Goal: Task Accomplishment & Management: Manage account settings

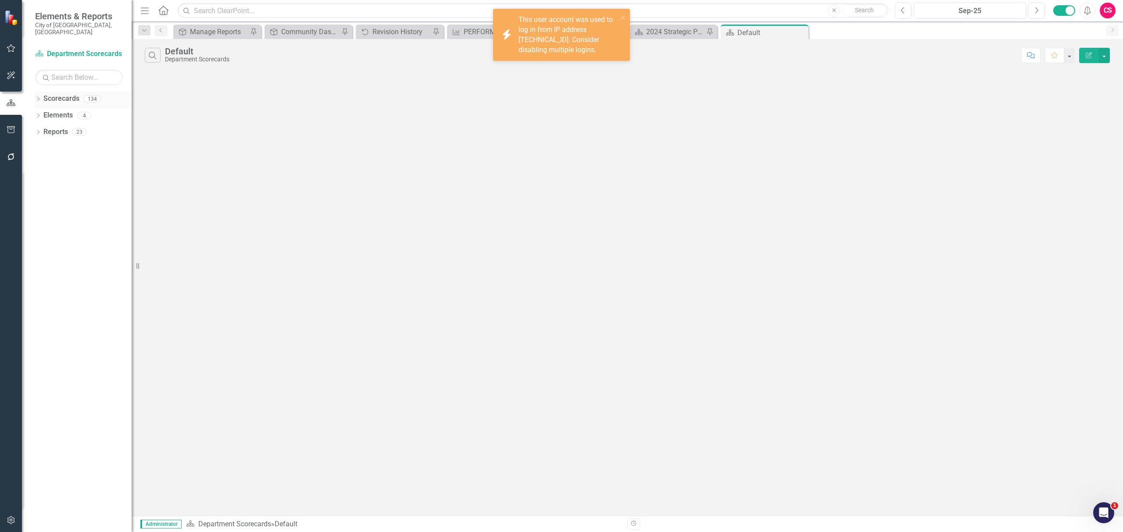
click at [37, 92] on div "Dropdown Scorecards 134" at bounding box center [83, 100] width 96 height 17
click at [37, 97] on icon "Dropdown" at bounding box center [38, 99] width 6 height 5
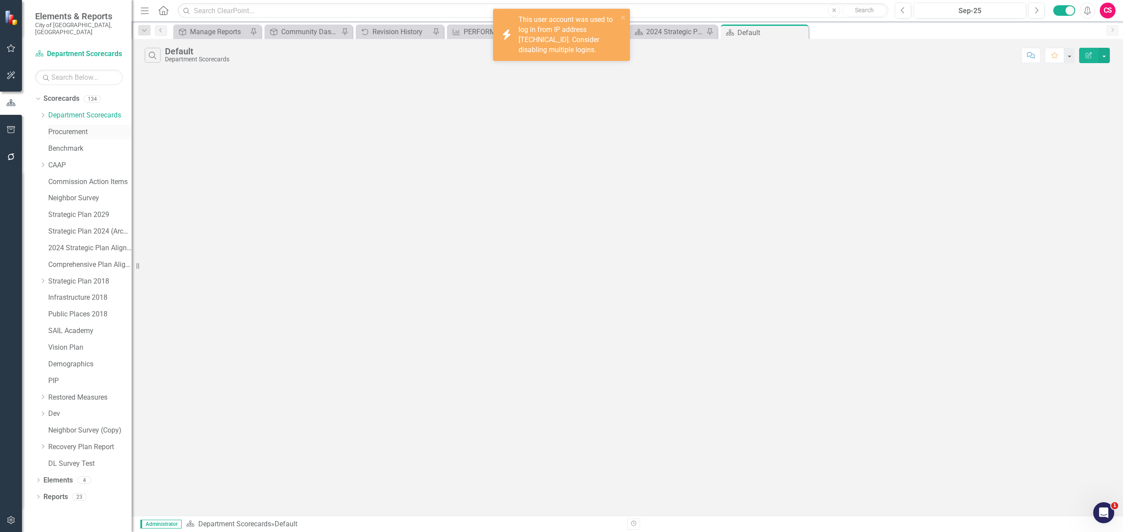
click at [55, 127] on link "Procurement" at bounding box center [89, 132] width 83 height 10
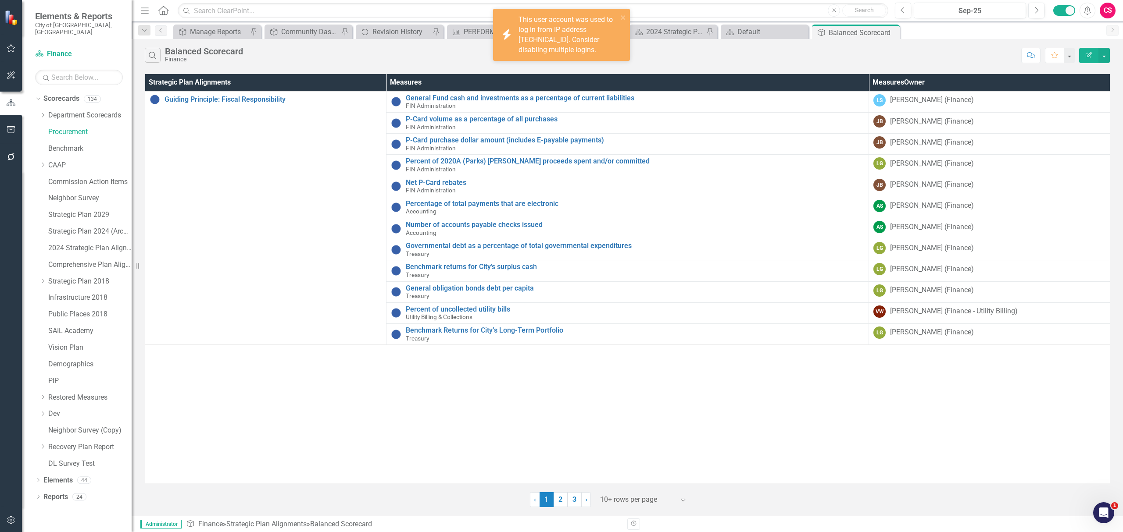
click at [1092, 56] on icon "Edit Report" at bounding box center [1089, 55] width 8 height 6
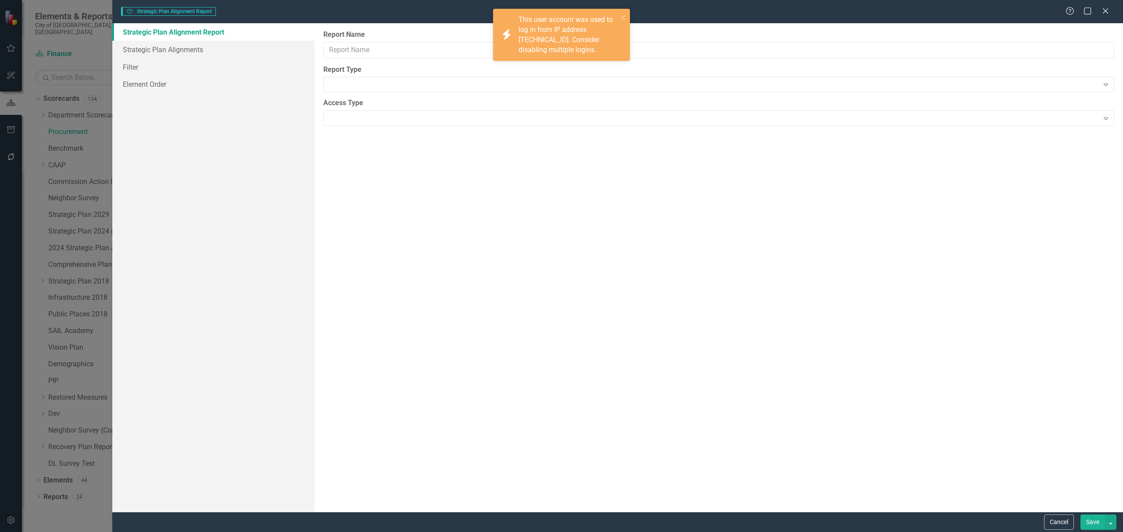
type input "Balanced Scorecard"
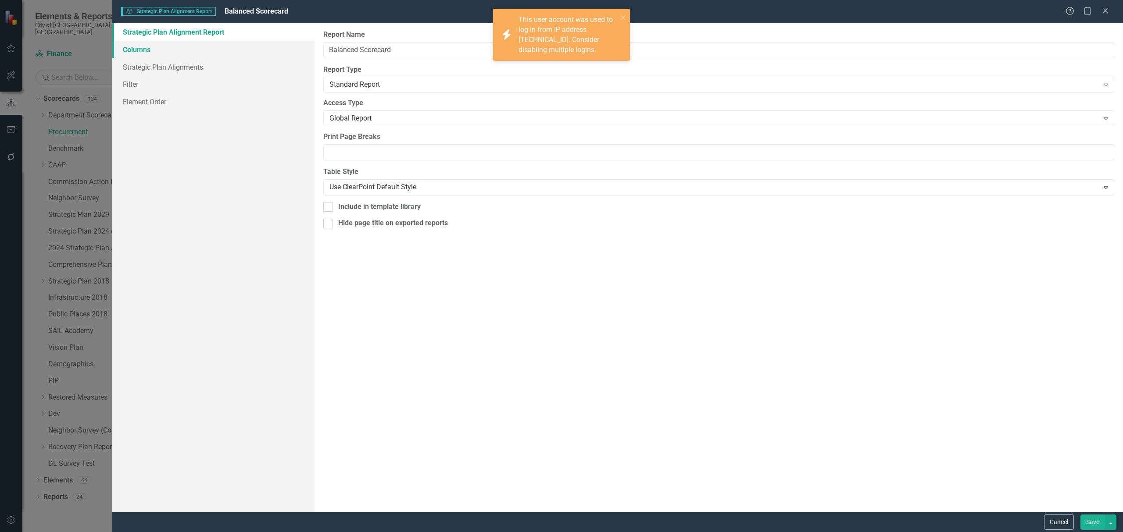
click at [232, 48] on link "Columns" at bounding box center [213, 50] width 202 height 18
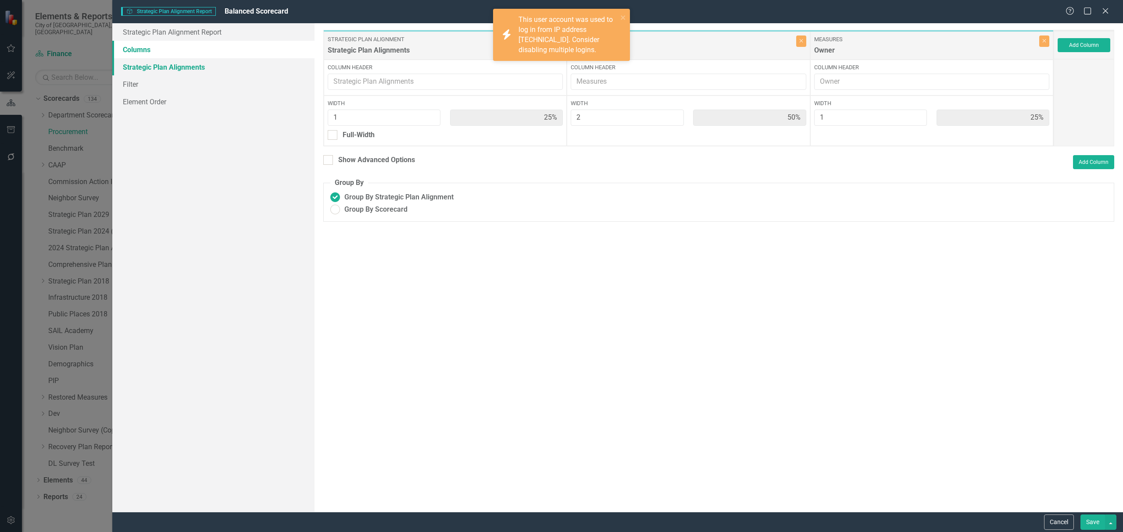
click at [228, 58] on link "Strategic Plan Alignments" at bounding box center [213, 67] width 202 height 18
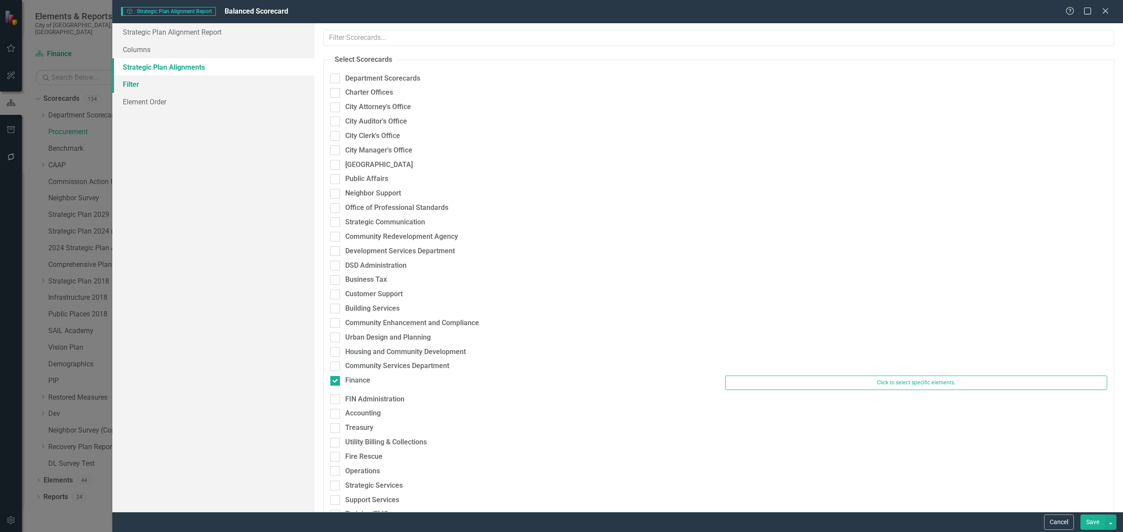
click at [220, 82] on link "Filter" at bounding box center [213, 84] width 202 height 18
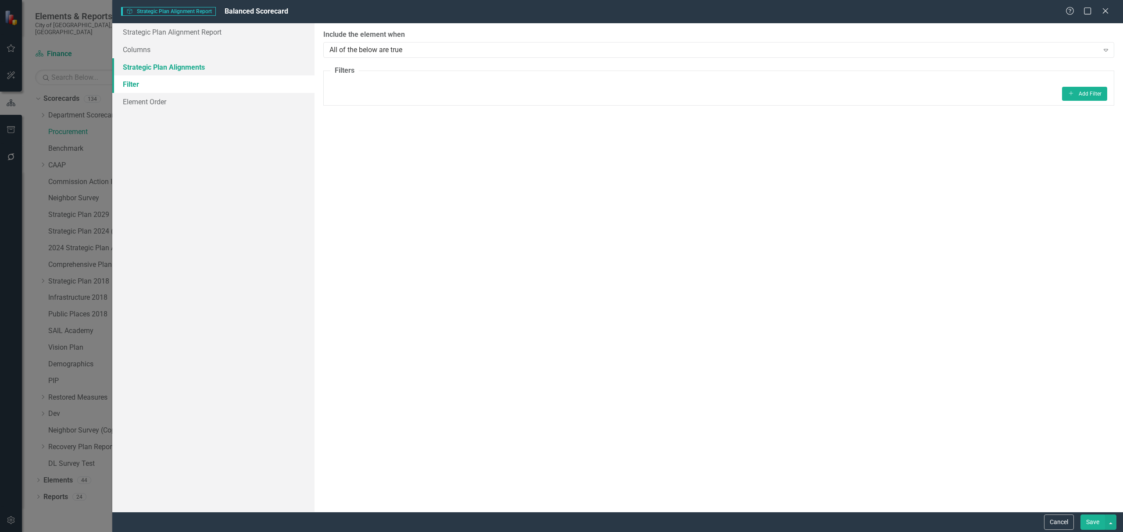
click at [221, 58] on link "Strategic Plan Alignments" at bounding box center [213, 67] width 202 height 18
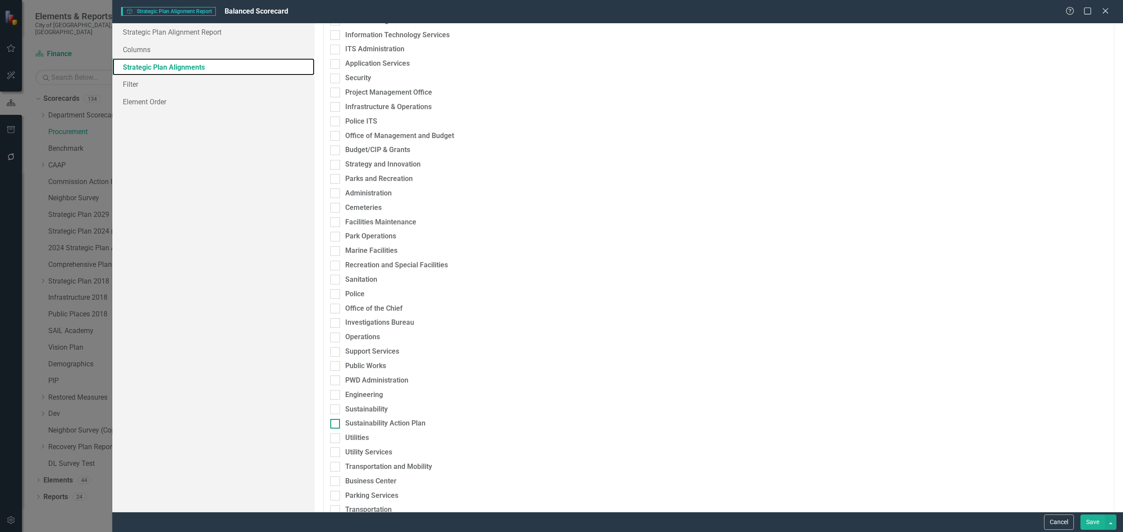
scroll to position [643, 0]
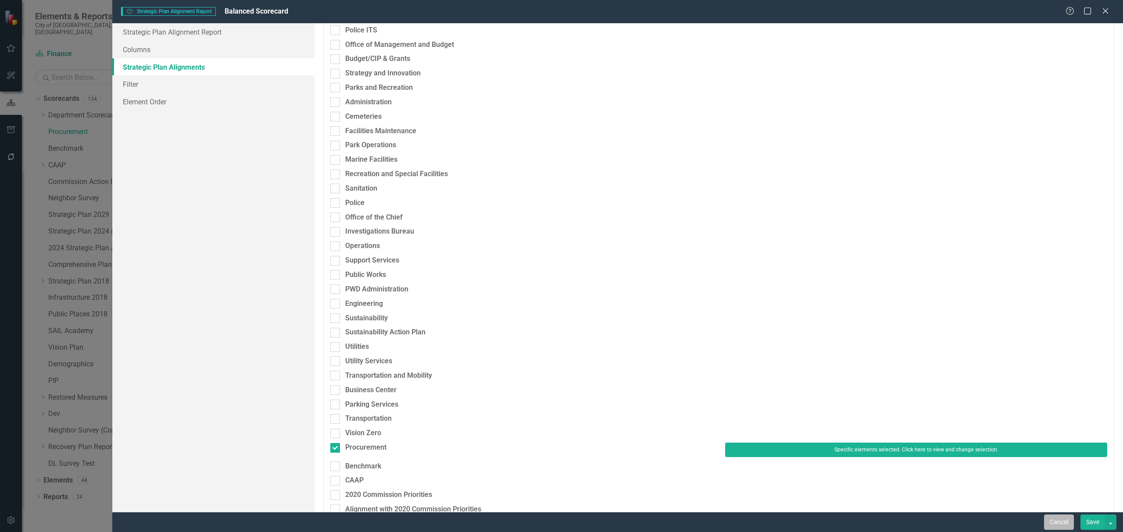
click at [1052, 515] on button "Cancel" at bounding box center [1059, 522] width 30 height 15
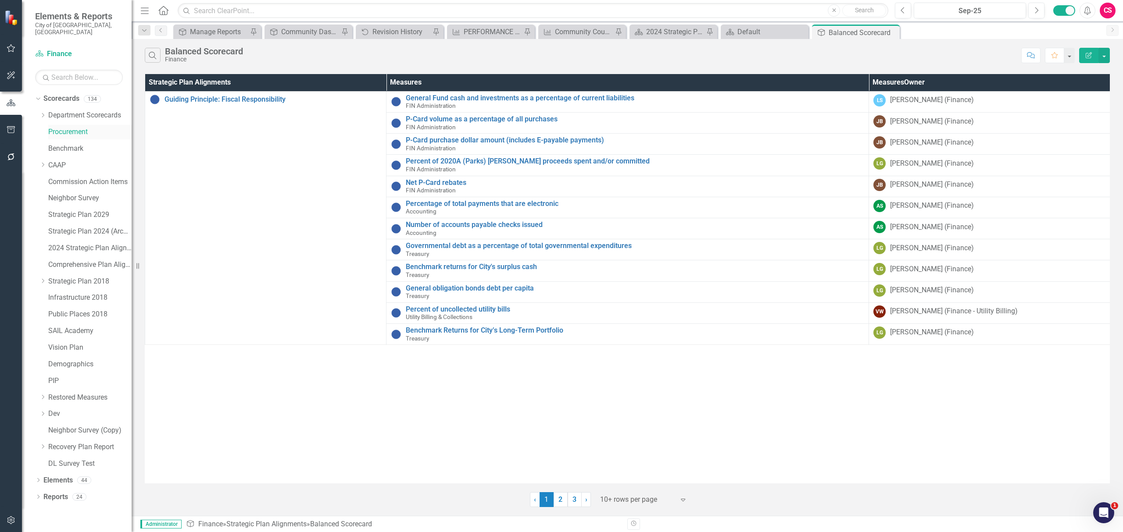
click at [66, 129] on link "Procurement" at bounding box center [89, 132] width 83 height 10
click at [38, 496] on icon "Dropdown" at bounding box center [38, 498] width 6 height 5
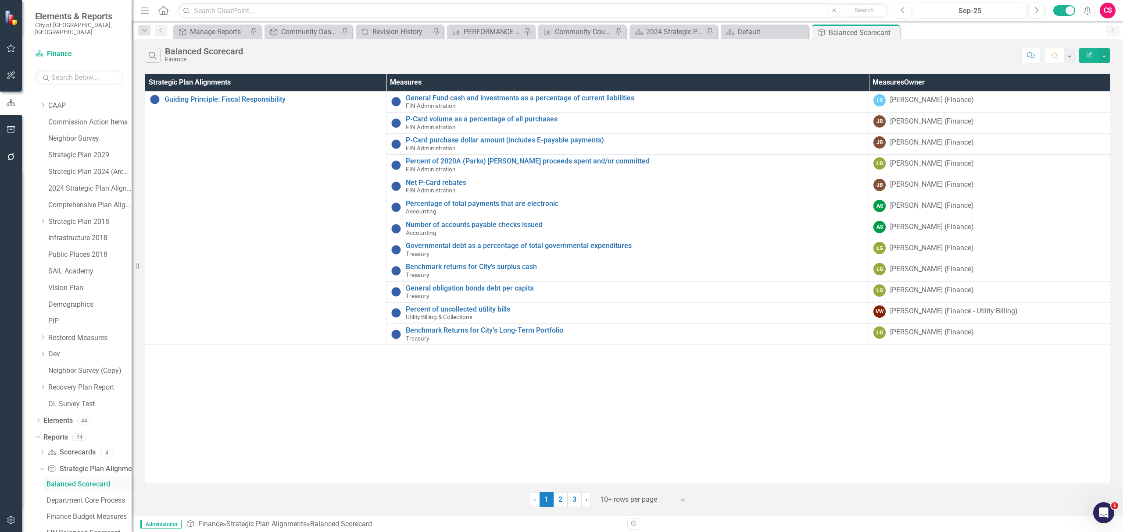
scroll to position [125, 0]
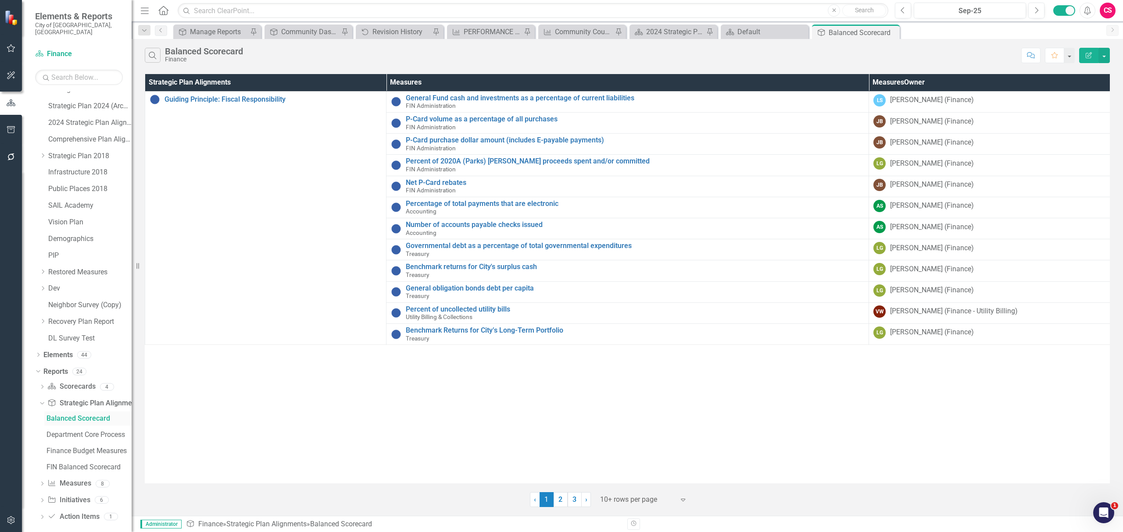
click at [93, 415] on div "Balanced Scorecard" at bounding box center [88, 419] width 85 height 8
click at [46, 384] on div "Dropdown Scorecard Scorecards 4" at bounding box center [85, 388] width 93 height 17
click at [41, 386] on icon "Dropdown" at bounding box center [42, 388] width 6 height 5
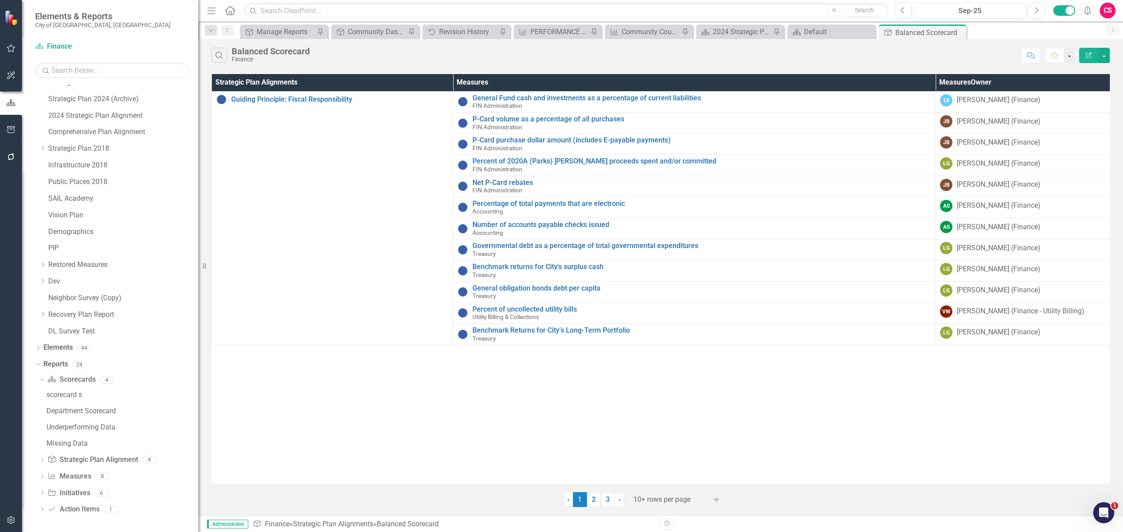
drag, startPoint x: 134, startPoint y: 415, endPoint x: 199, endPoint y: 418, distance: 65.4
click at [199, 418] on div "Resize" at bounding box center [201, 266] width 7 height 532
click at [44, 459] on icon "Dropdown" at bounding box center [42, 461] width 6 height 5
click at [302, 62] on div "Finance" at bounding box center [271, 59] width 78 height 7
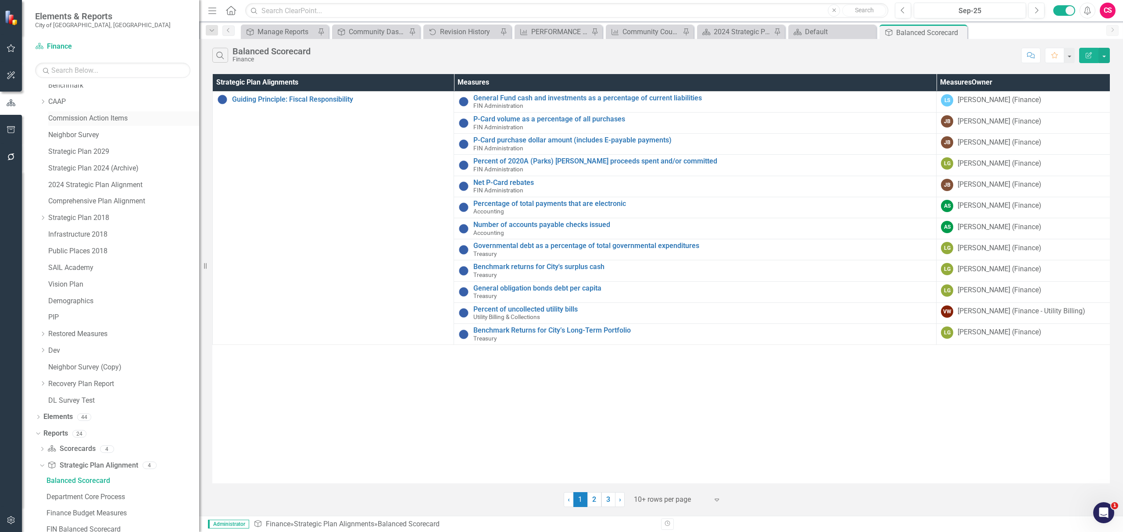
scroll to position [0, 0]
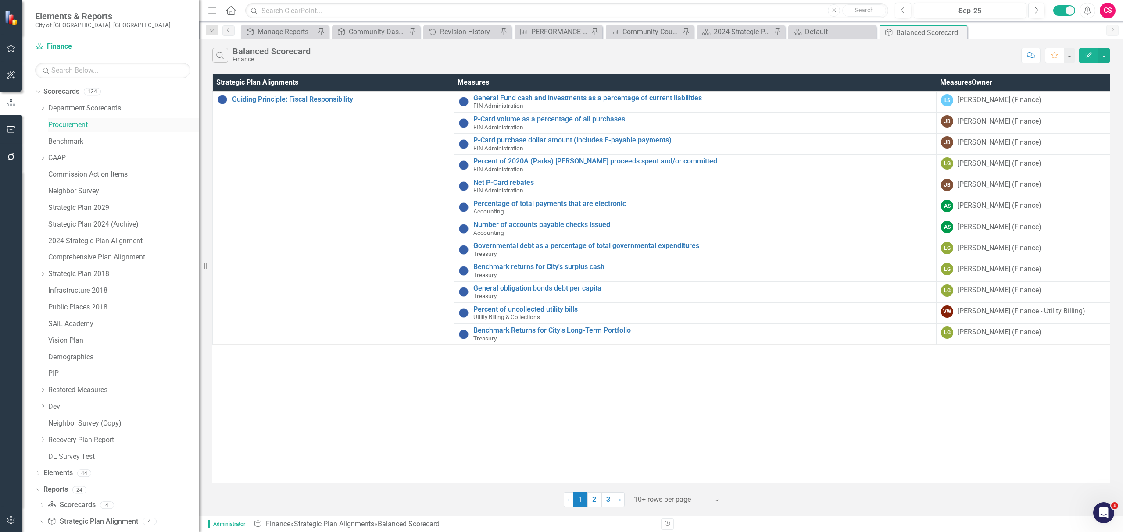
click at [59, 127] on link "Procurement" at bounding box center [123, 125] width 151 height 10
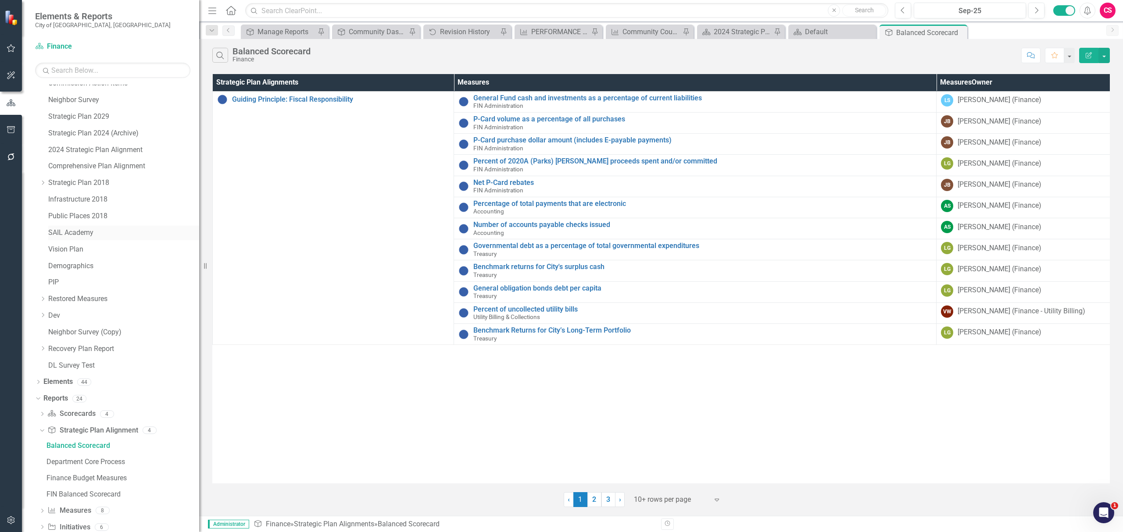
scroll to position [125, 0]
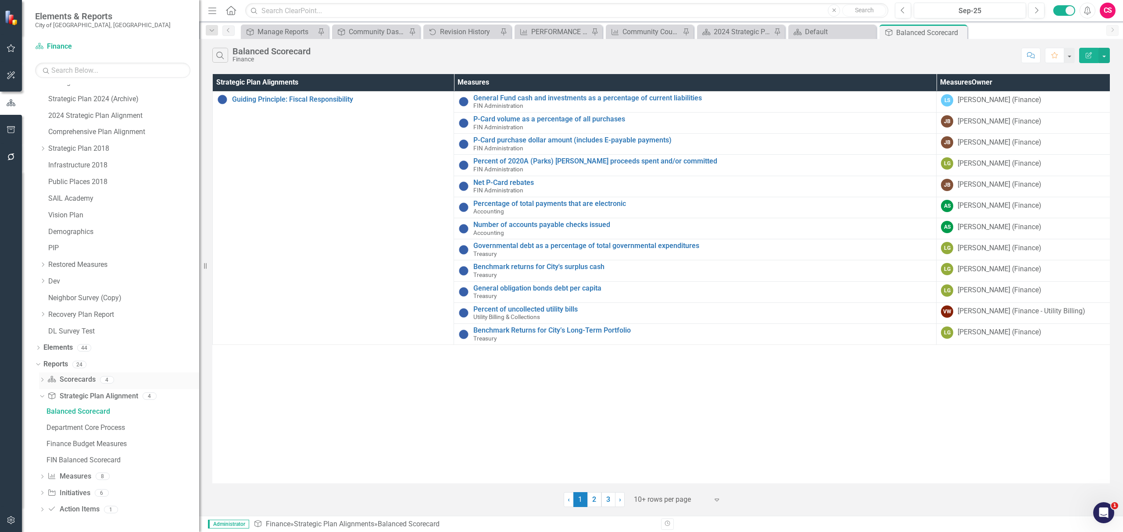
click at [43, 377] on div "Dropdown" at bounding box center [42, 380] width 6 height 7
click at [75, 396] on div "scorecard s" at bounding box center [122, 395] width 153 height 8
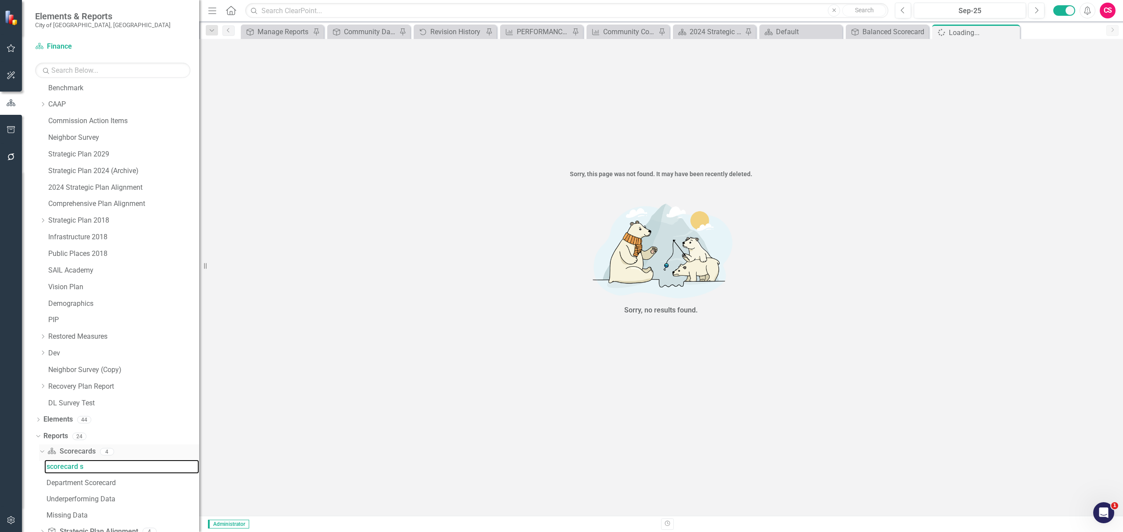
scroll to position [125, 0]
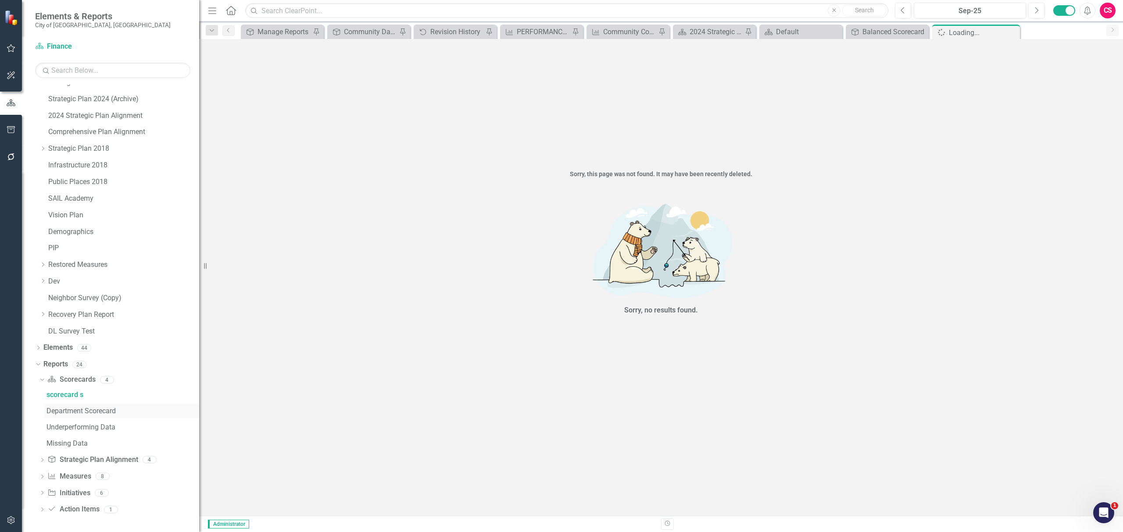
click at [57, 412] on div "Department Scorecard" at bounding box center [122, 411] width 153 height 8
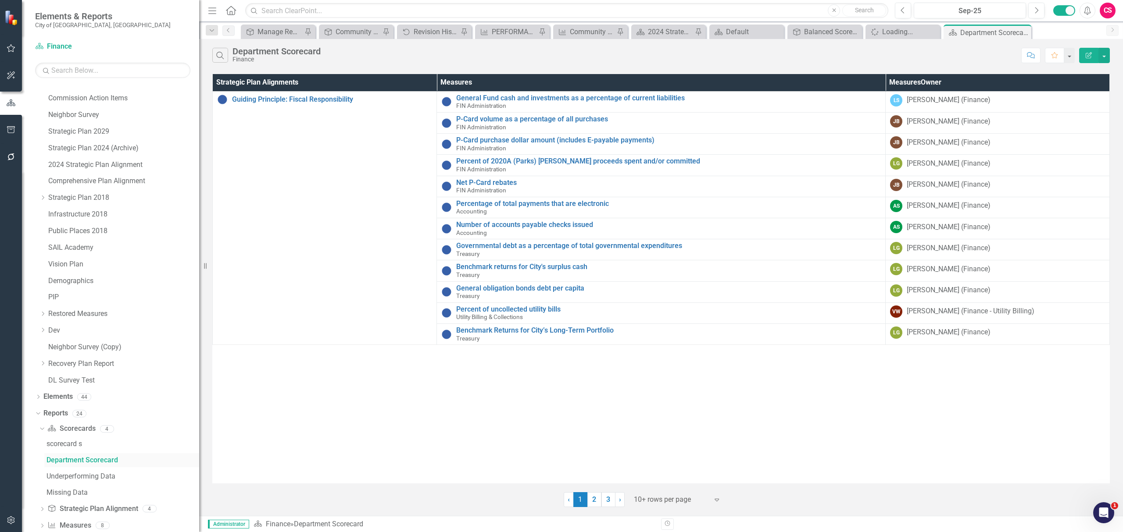
scroll to position [125, 0]
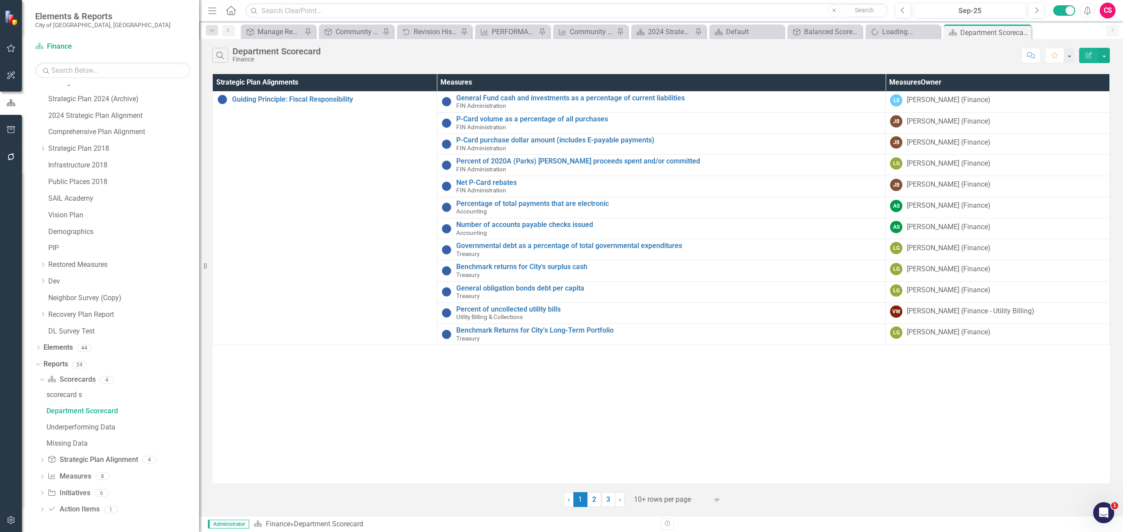
click at [41, 459] on icon "Dropdown" at bounding box center [42, 461] width 6 height 5
click at [81, 417] on link "Balanced Scorecard" at bounding box center [121, 412] width 155 height 14
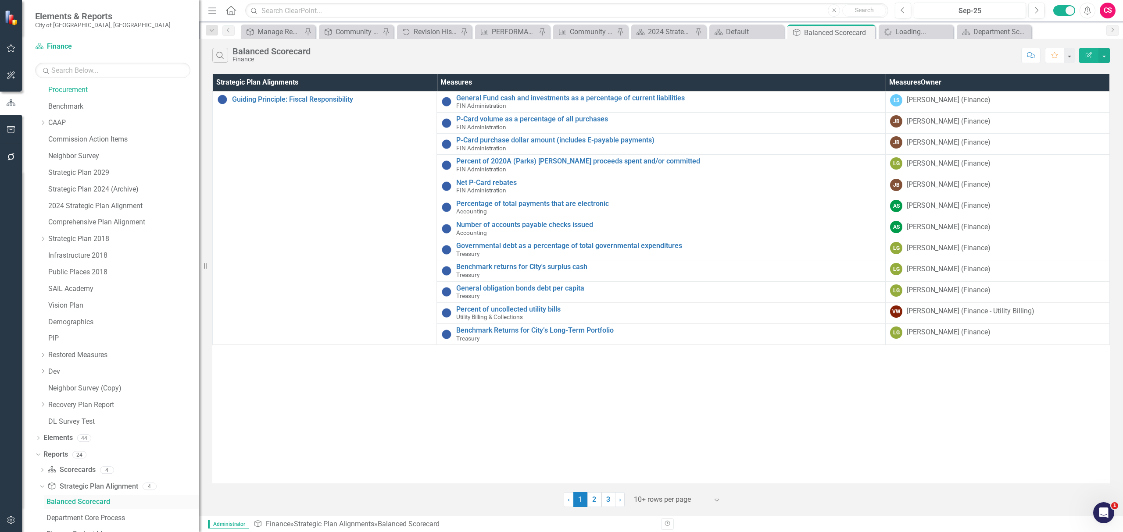
scroll to position [11, 0]
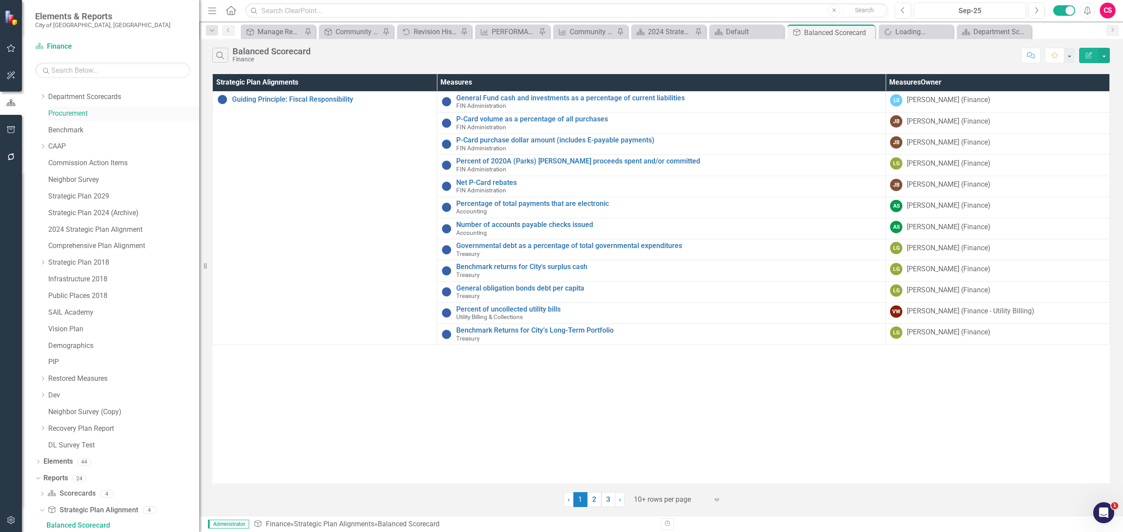
click at [71, 109] on link "Procurement" at bounding box center [123, 114] width 151 height 10
click at [43, 98] on icon at bounding box center [43, 96] width 2 height 4
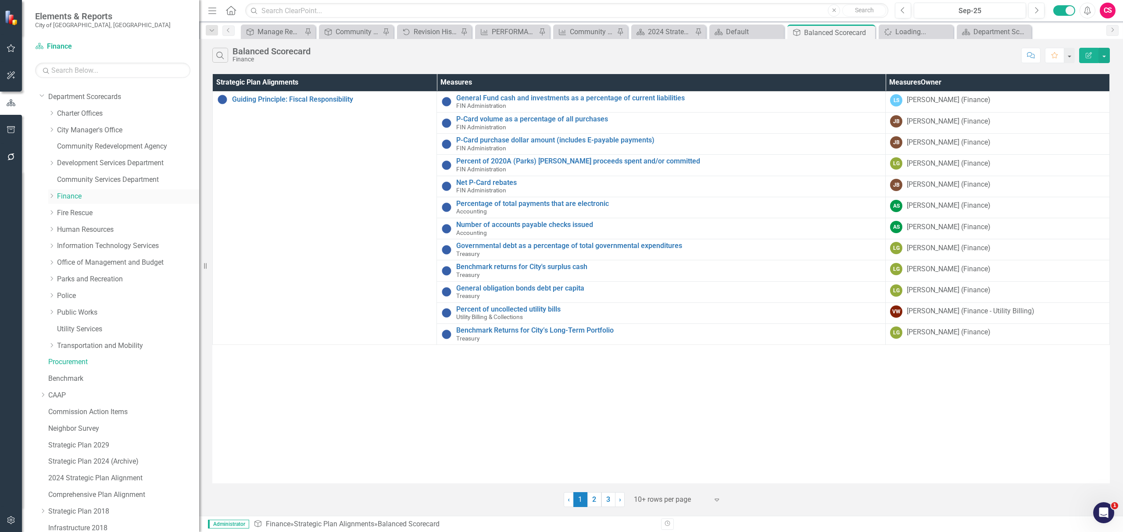
click at [63, 192] on link "Finance" at bounding box center [128, 197] width 142 height 10
click at [65, 200] on link "Finance" at bounding box center [128, 197] width 142 height 10
click at [78, 218] on link "Fire Rescue" at bounding box center [128, 213] width 142 height 10
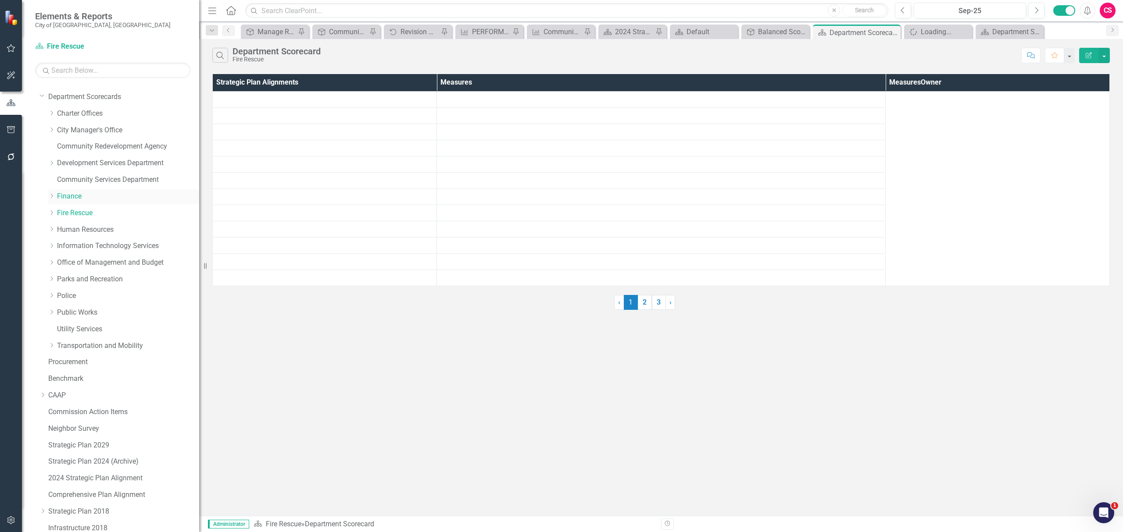
click at [69, 199] on link "Finance" at bounding box center [128, 197] width 142 height 10
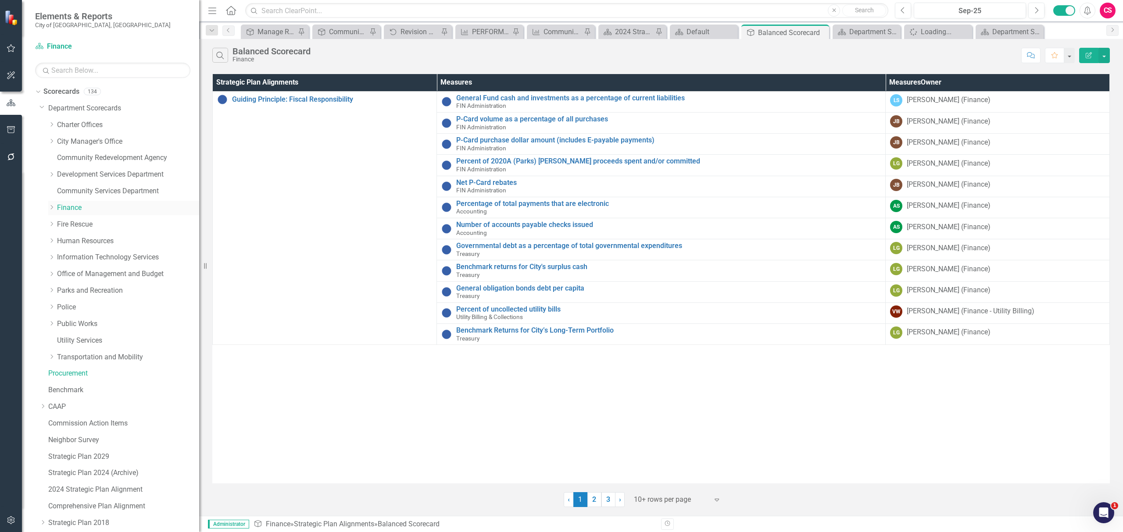
click at [73, 207] on link "Finance" at bounding box center [128, 208] width 142 height 10
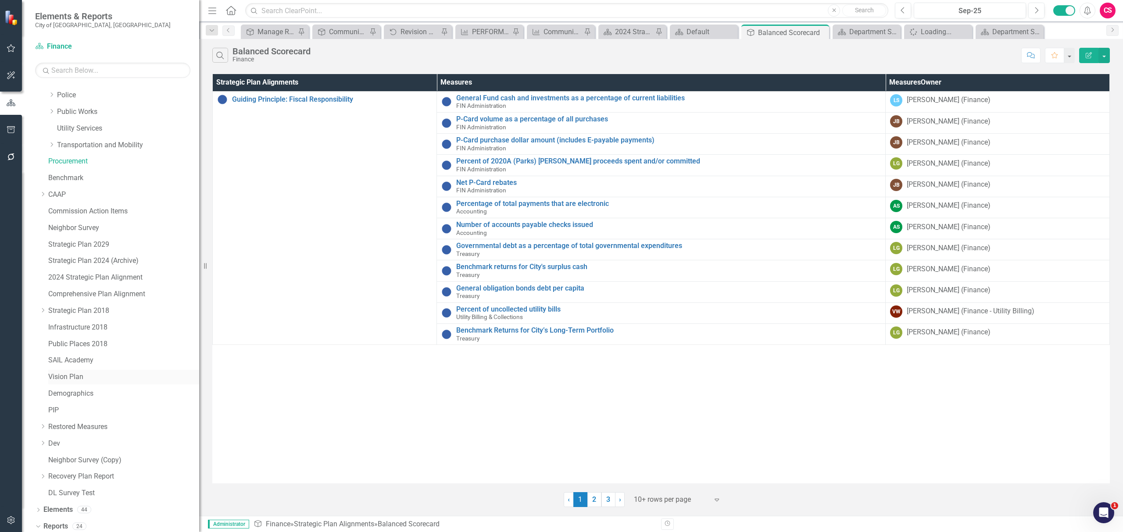
scroll to position [375, 0]
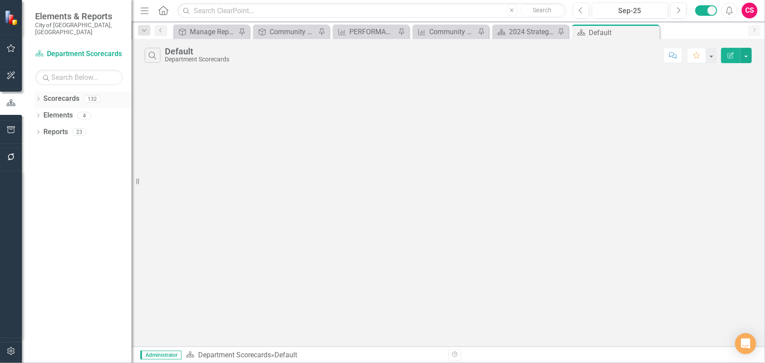
click at [38, 97] on icon "Dropdown" at bounding box center [38, 99] width 6 height 5
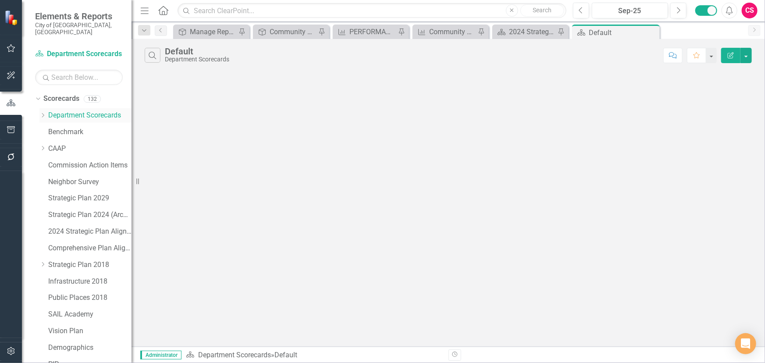
click at [43, 113] on icon "Dropdown" at bounding box center [42, 115] width 7 height 5
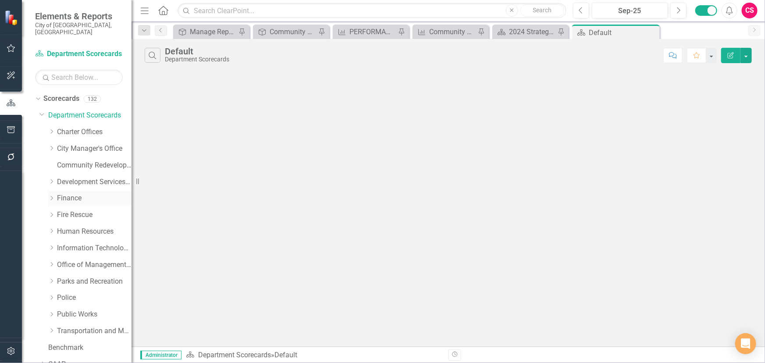
click at [50, 196] on icon "Dropdown" at bounding box center [51, 198] width 7 height 5
click at [71, 243] on link "Procurement" at bounding box center [99, 248] width 66 height 10
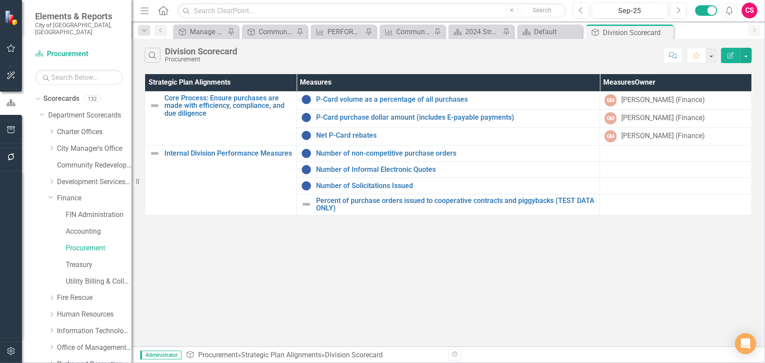
click at [282, 298] on div "Search Division Scorecard Procurement Comment Favorite Edit Report Strategic Pl…" at bounding box center [449, 193] width 634 height 308
click at [64, 191] on div "Dropdown Finance" at bounding box center [89, 198] width 83 height 14
click at [70, 193] on link "Finance" at bounding box center [94, 198] width 75 height 10
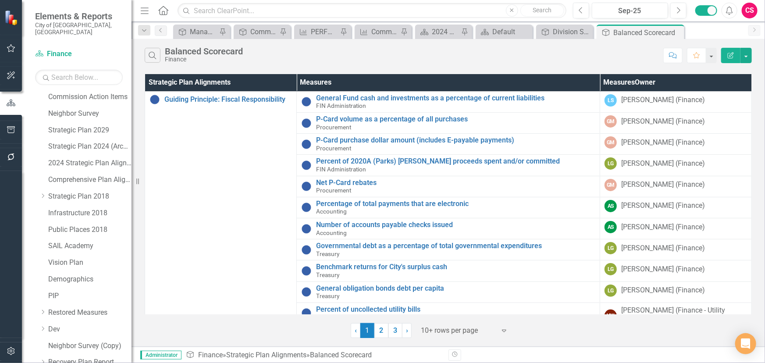
scroll to position [418, 0]
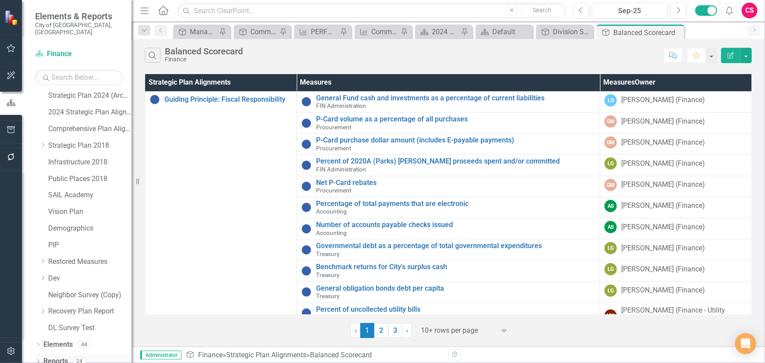
click at [38, 360] on icon "Dropdown" at bounding box center [38, 362] width 6 height 5
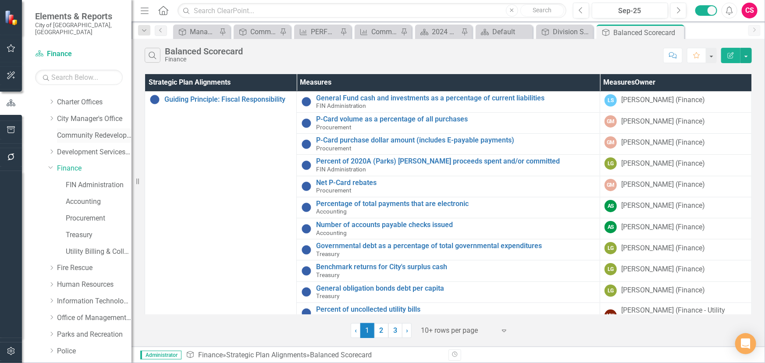
scroll to position [0, 0]
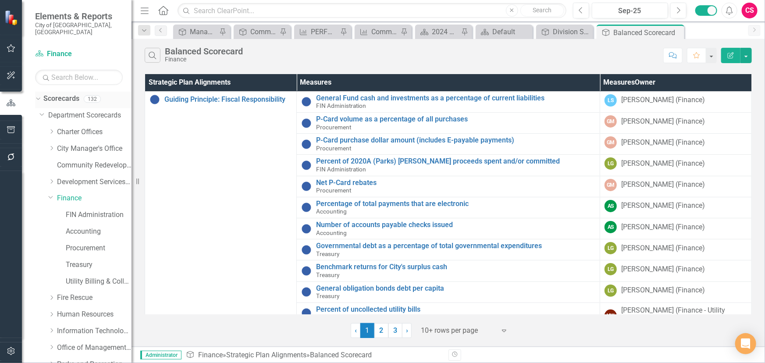
click at [65, 96] on link "Scorecards" at bounding box center [61, 99] width 36 height 10
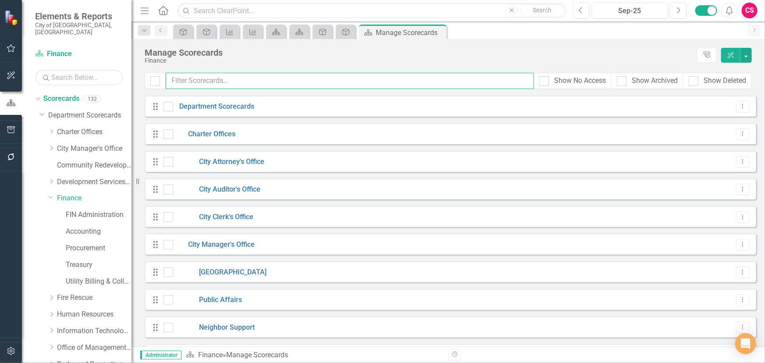
click at [218, 78] on input "text" at bounding box center [350, 81] width 368 height 16
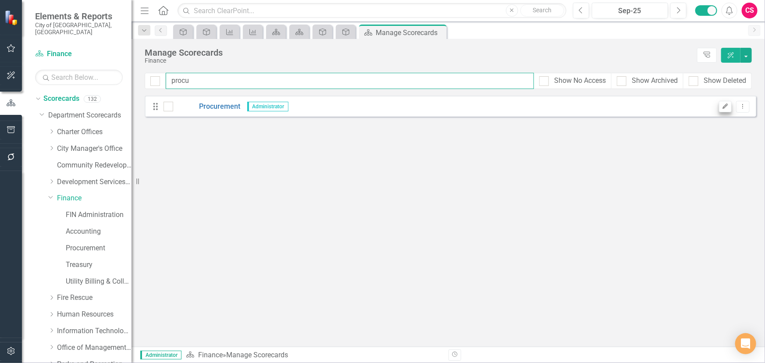
type input "procu"
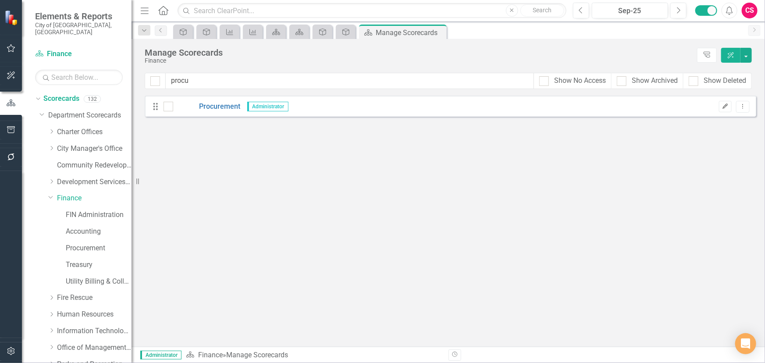
click at [731, 106] on button "Edit" at bounding box center [725, 106] width 13 height 11
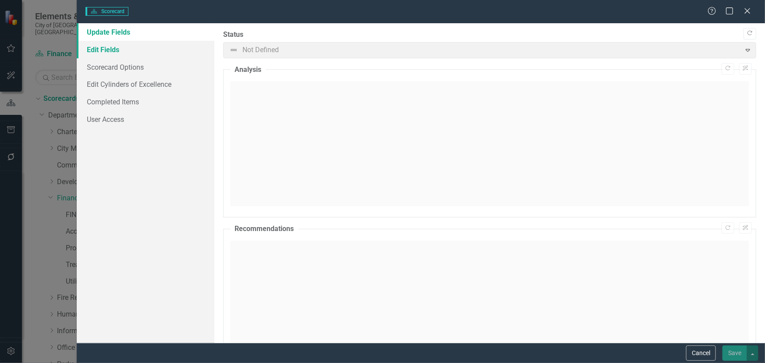
click at [131, 54] on link "Edit Fields" at bounding box center [146, 50] width 138 height 18
drag, startPoint x: 121, startPoint y: 38, endPoint x: 124, endPoint y: 48, distance: 10.8
click at [122, 39] on link "Update Fields" at bounding box center [146, 32] width 138 height 18
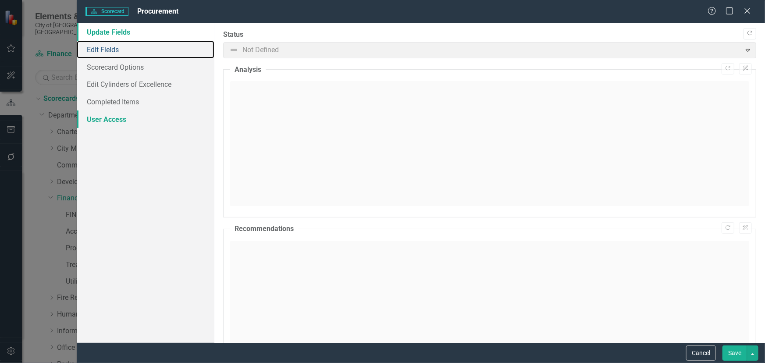
drag, startPoint x: 124, startPoint y: 48, endPoint x: 191, endPoint y: 118, distance: 96.5
click at [124, 49] on link "Edit Fields" at bounding box center [146, 50] width 138 height 18
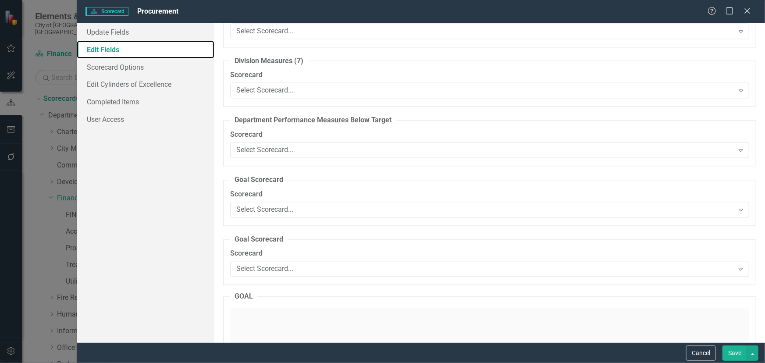
scroll to position [1156, 0]
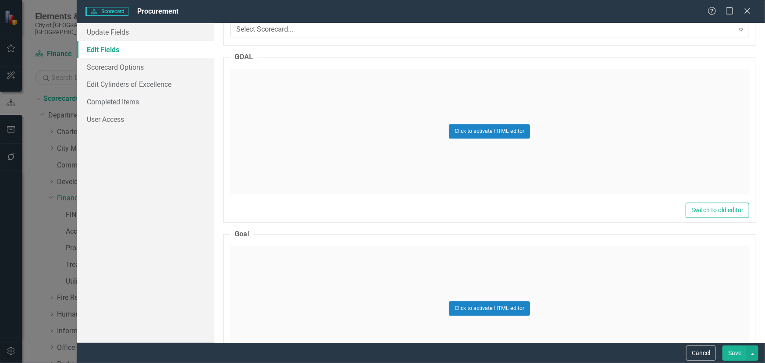
click at [696, 356] on button "Cancel" at bounding box center [701, 353] width 30 height 15
